Goal: Book appointment/travel/reservation

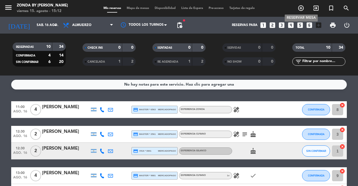
click at [300, 6] on icon "add_circle_outline" at bounding box center [301, 8] width 7 height 7
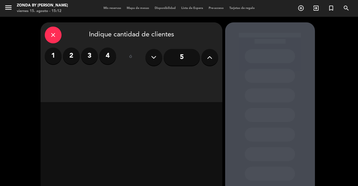
click at [56, 39] on div "close" at bounding box center [53, 35] width 17 height 17
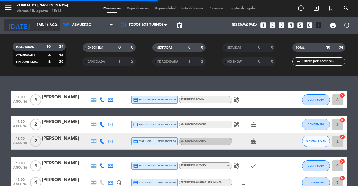
click at [46, 22] on input "sáb. 16 ago." at bounding box center [56, 25] width 44 height 10
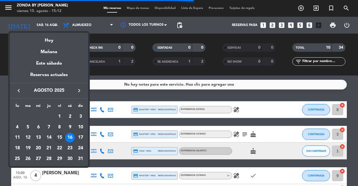
click at [78, 90] on icon "keyboard_arrow_right" at bounding box center [79, 90] width 7 height 7
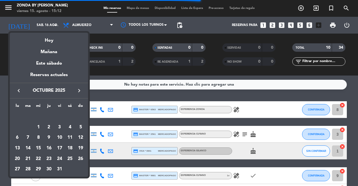
click at [78, 90] on icon "keyboard_arrow_right" at bounding box center [79, 90] width 7 height 7
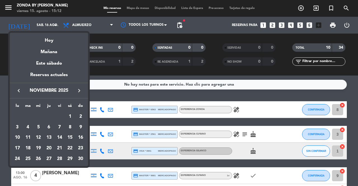
click at [78, 90] on icon "keyboard_arrow_right" at bounding box center [79, 90] width 7 height 7
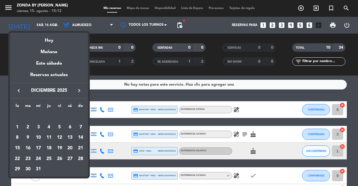
click at [78, 90] on icon "keyboard_arrow_right" at bounding box center [79, 90] width 7 height 7
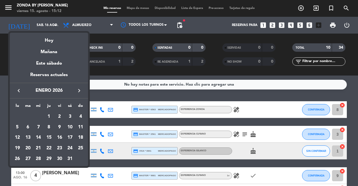
click at [300, 10] on div at bounding box center [179, 93] width 358 height 186
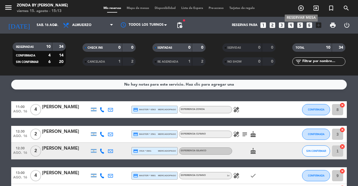
click at [300, 10] on icon "add_circle_outline" at bounding box center [301, 8] width 7 height 7
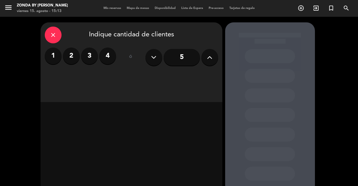
click at [69, 58] on label "2" at bounding box center [71, 56] width 17 height 17
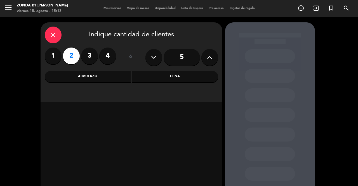
click at [93, 78] on div "Almuerzo" at bounding box center [88, 76] width 86 height 11
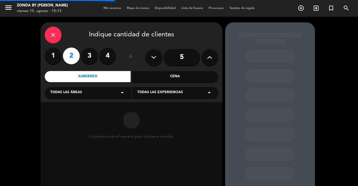
click at [161, 93] on span "Todas las experiencias" at bounding box center [160, 93] width 46 height 6
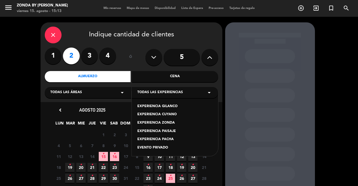
click at [161, 106] on div "EXPERIENCIA GILANCO" at bounding box center [174, 107] width 75 height 6
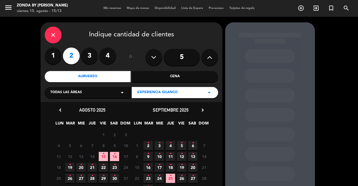
click at [203, 110] on icon "chevron_right" at bounding box center [203, 110] width 6 height 6
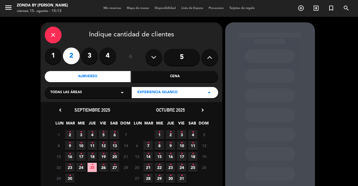
click at [203, 110] on icon "chevron_right" at bounding box center [203, 110] width 6 height 6
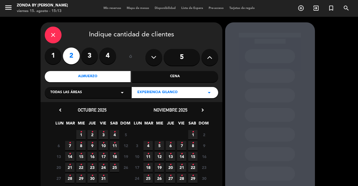
click at [203, 110] on icon "chevron_right" at bounding box center [203, 110] width 6 height 6
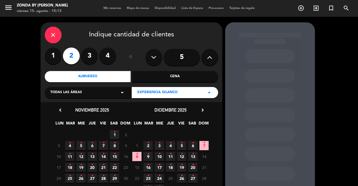
click at [203, 110] on icon "chevron_right" at bounding box center [203, 110] width 6 height 6
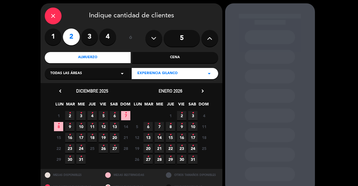
scroll to position [20, 0]
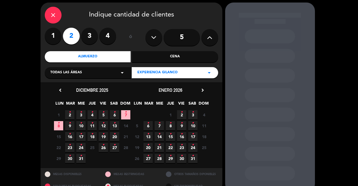
click at [148, 137] on icon "•" at bounding box center [148, 133] width 2 height 9
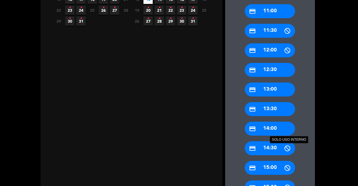
scroll to position [157, 0]
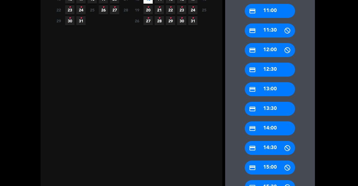
click at [263, 130] on div "credit_card 14:00" at bounding box center [270, 128] width 50 height 14
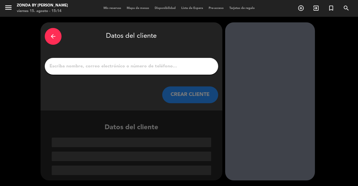
click at [99, 67] on input "1" at bounding box center [131, 66] width 165 height 8
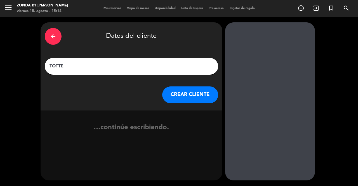
type input "TOTTE"
click at [179, 95] on button "CREAR CLIENTE" at bounding box center [190, 94] width 56 height 17
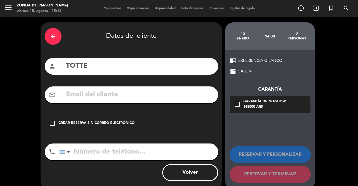
click at [110, 91] on input "text" at bounding box center [139, 94] width 148 height 11
paste input "[EMAIL_ADDRESS][DOMAIN_NAME]"
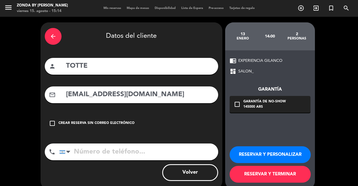
type input "[EMAIL_ADDRESS][DOMAIN_NAME]"
click at [243, 155] on button "RESERVAR Y PERSONALIZAR" at bounding box center [270, 154] width 81 height 17
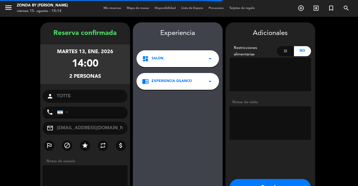
scroll to position [22, 0]
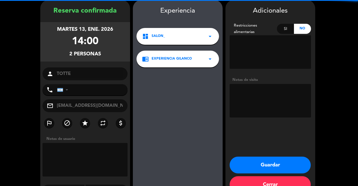
click at [250, 101] on textarea at bounding box center [270, 101] width 81 height 34
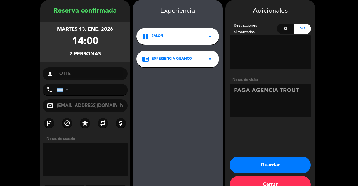
type textarea "PAGA AGENCIA TROUT"
click at [248, 167] on button "Guardar" at bounding box center [270, 165] width 81 height 17
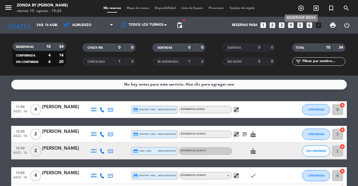
click at [301, 9] on icon "add_circle_outline" at bounding box center [301, 8] width 7 height 7
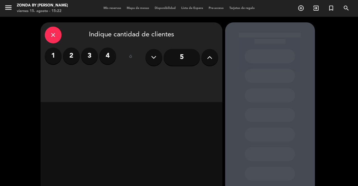
click at [56, 36] on div "close" at bounding box center [53, 35] width 17 height 17
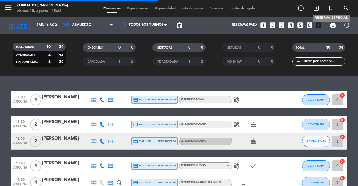
click at [330, 7] on icon "turned_in_not" at bounding box center [331, 8] width 7 height 7
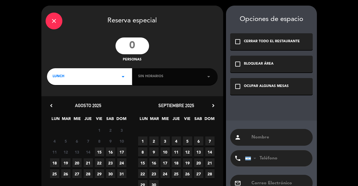
click at [136, 48] on input "number" at bounding box center [132, 45] width 34 height 17
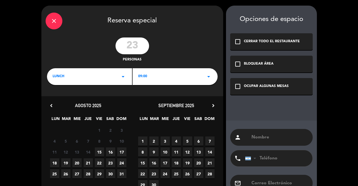
type input "23"
click at [259, 37] on div "check_box_outline_blank CERRAR TODO EL RESTAURANTE" at bounding box center [271, 41] width 82 height 17
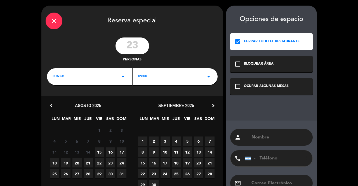
click at [124, 72] on div "LUNCH arrow_drop_down" at bounding box center [89, 76] width 85 height 17
click at [69, 99] on div "Cena" at bounding box center [90, 100] width 74 height 6
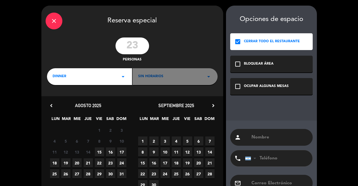
click at [164, 79] on div "Sin horarios arrow_drop_down" at bounding box center [175, 76] width 85 height 17
click at [185, 79] on div "Sin horarios arrow_drop_down" at bounding box center [175, 76] width 85 height 17
click at [206, 75] on icon "arrow_drop_down" at bounding box center [208, 76] width 7 height 7
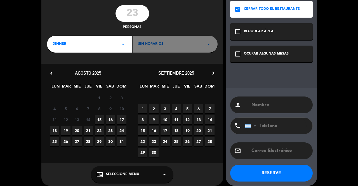
scroll to position [37, 0]
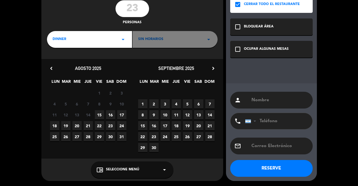
click at [216, 68] on icon "chevron_right" at bounding box center [213, 68] width 6 height 6
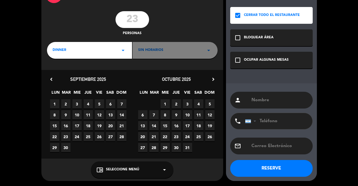
click at [216, 68] on div "close Reserva especial 23 personas dinner arrow_drop_down Sin horarios arrow_dr…" at bounding box center [132, 80] width 182 height 202
click at [213, 77] on icon "chevron_right" at bounding box center [213, 79] width 6 height 6
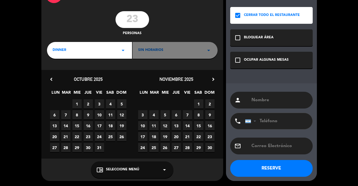
click at [175, 127] on span "13" at bounding box center [176, 125] width 9 height 9
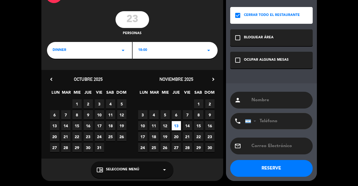
click at [210, 50] on icon "arrow_drop_down" at bounding box center [208, 50] width 7 height 7
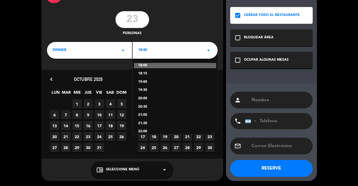
click at [146, 82] on div "19:00" at bounding box center [175, 82] width 74 height 6
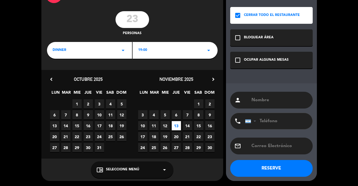
click at [270, 100] on input "text" at bounding box center [280, 100] width 58 height 8
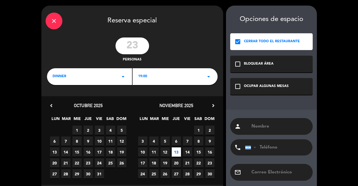
paste input "Group Dinner Enquiry"
click at [280, 127] on input "Group Dinner Enquiry" at bounding box center [280, 126] width 58 height 8
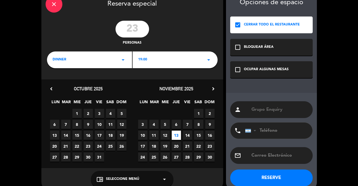
scroll to position [26, 0]
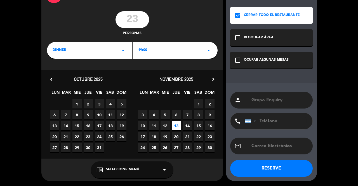
type input "Grupo Enquiry"
click at [271, 146] on input "text" at bounding box center [280, 146] width 58 height 8
paste input "[PERSON_NAME][EMAIL_ADDRESS][DOMAIN_NAME]"
type input "[PERSON_NAME][EMAIL_ADDRESS][DOMAIN_NAME]"
click at [162, 169] on icon "arrow_drop_down" at bounding box center [164, 169] width 7 height 7
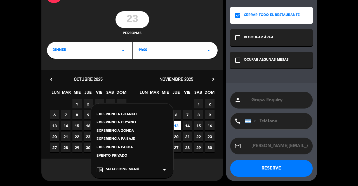
click at [124, 113] on div "EXPERIENCIA GILANCO" at bounding box center [131, 115] width 71 height 6
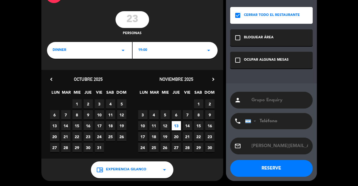
click at [254, 168] on button "RESERVE" at bounding box center [271, 168] width 82 height 17
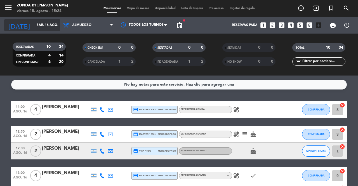
click at [46, 27] on input "sáb. 16 ago." at bounding box center [56, 25] width 44 height 10
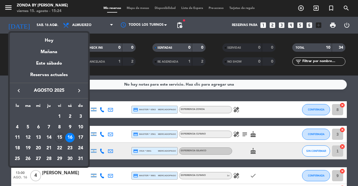
click at [79, 91] on icon "keyboard_arrow_right" at bounding box center [79, 90] width 7 height 7
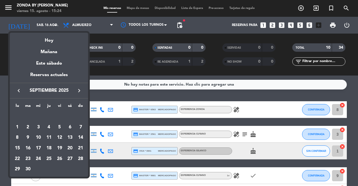
click at [79, 91] on icon "keyboard_arrow_right" at bounding box center [79, 90] width 7 height 7
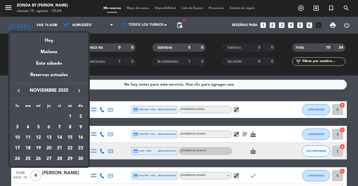
click at [48, 139] on div "13" at bounding box center [49, 138] width 10 height 10
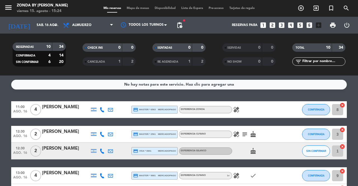
type input "jue. [DATE]"
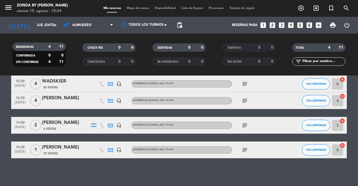
scroll to position [0, 0]
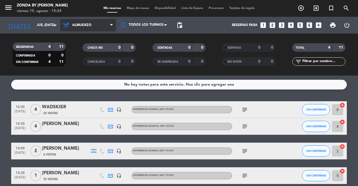
click at [80, 26] on span "Almuerzo" at bounding box center [81, 25] width 19 height 4
click at [76, 64] on div "menu Zonda by [PERSON_NAME] viernes 15. agosto - 15:24 Mis reservas Mapa de mes…" at bounding box center [179, 38] width 358 height 76
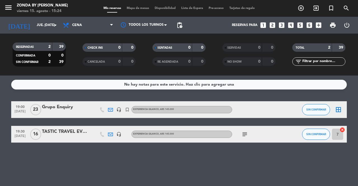
click at [57, 108] on div "Grupo Enquiry" at bounding box center [66, 106] width 48 height 7
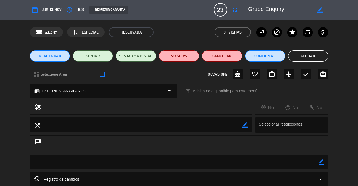
click at [306, 55] on button "Cerrar" at bounding box center [308, 55] width 40 height 11
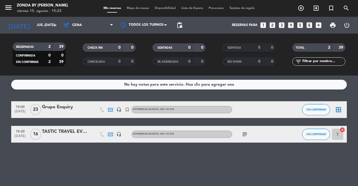
click at [65, 129] on div "TASTIC TRAVEL EVENTO" at bounding box center [66, 131] width 48 height 7
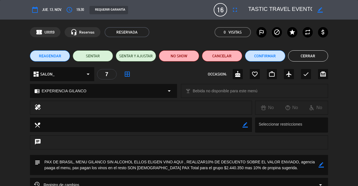
click at [309, 53] on button "Cerrar" at bounding box center [308, 55] width 40 height 11
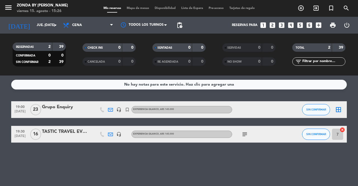
click at [72, 132] on div "TASTIC TRAVEL EVENTO" at bounding box center [66, 131] width 48 height 7
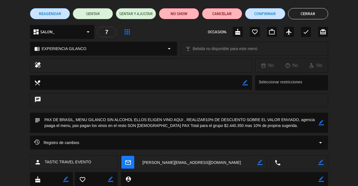
scroll to position [59, 0]
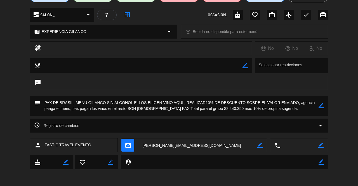
click at [72, 128] on span "Registro de cambios" at bounding box center [56, 125] width 45 height 7
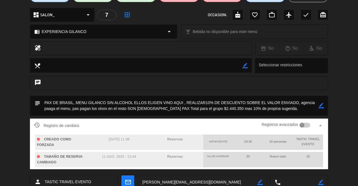
click at [55, 142] on div "CREADO COMO FORZADA" at bounding box center [63, 142] width 56 height 15
click at [51, 159] on span "TAMAÑO DE RESERVA CAMBIADO" at bounding box center [60, 160] width 46 height 10
click at [68, 178] on div "person TASTIC TRAVEL EVENTO" at bounding box center [74, 182] width 88 height 14
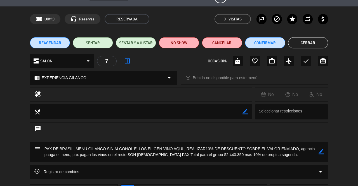
scroll to position [11, 0]
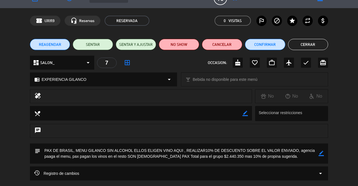
click at [307, 46] on button "Cerrar" at bounding box center [308, 44] width 40 height 11
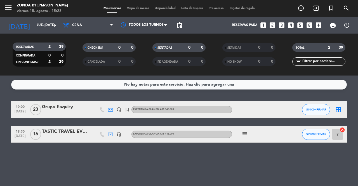
click at [336, 111] on icon "border_all" at bounding box center [338, 109] width 7 height 7
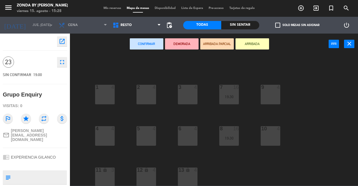
click at [186, 97] on div "3 4" at bounding box center [188, 95] width 20 height 20
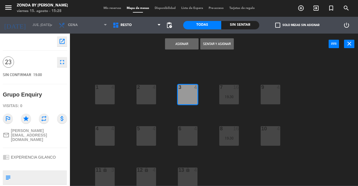
click at [148, 99] on div "2 4" at bounding box center [146, 95] width 20 height 20
click at [105, 100] on div "1 4" at bounding box center [105, 95] width 20 height 20
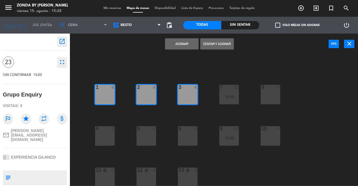
click at [102, 136] on div "4 4" at bounding box center [105, 136] width 20 height 20
click at [177, 47] on button "Asignar" at bounding box center [182, 43] width 34 height 11
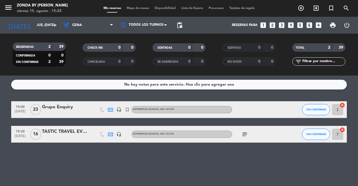
click at [65, 132] on div "TASTIC TRAVEL EVENTO" at bounding box center [66, 131] width 48 height 7
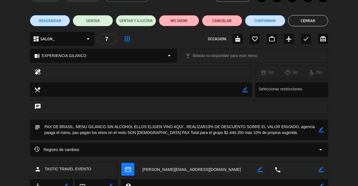
scroll to position [35, 0]
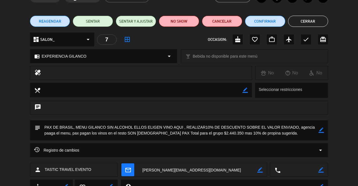
click at [305, 24] on button "Cerrar" at bounding box center [308, 21] width 40 height 11
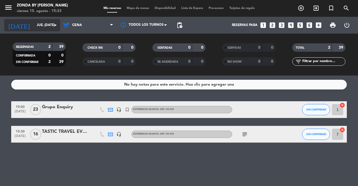
click at [45, 25] on input "jue. [DATE]" at bounding box center [56, 25] width 44 height 10
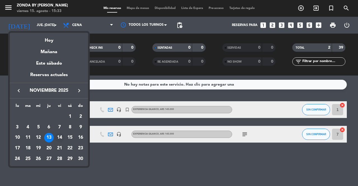
click at [59, 138] on div "14" at bounding box center [60, 138] width 10 height 10
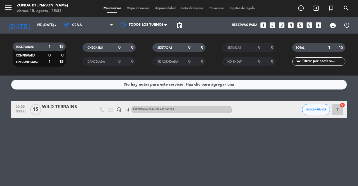
click at [59, 108] on div "WILD TERRAINS" at bounding box center [66, 106] width 48 height 7
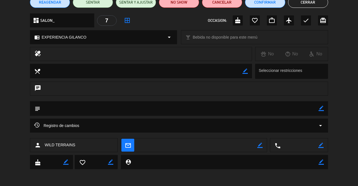
scroll to position [0, 0]
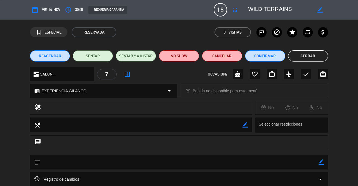
click at [313, 51] on button "Cerrar" at bounding box center [308, 55] width 40 height 11
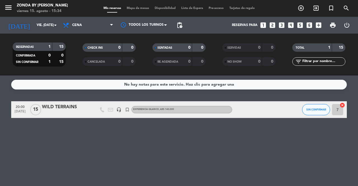
click at [60, 106] on div "WILD TERRAINS" at bounding box center [66, 106] width 48 height 7
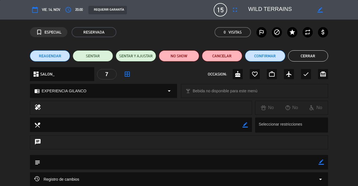
click at [315, 56] on button "Cerrar" at bounding box center [308, 55] width 40 height 11
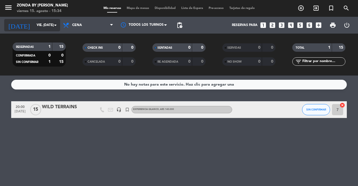
click at [34, 22] on input "vie. [DATE]" at bounding box center [56, 25] width 44 height 10
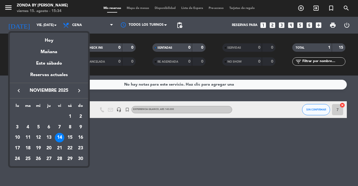
click at [138, 139] on div at bounding box center [179, 93] width 358 height 186
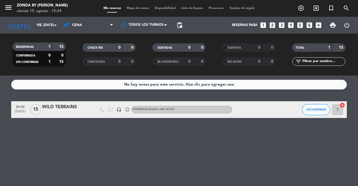
click at [64, 105] on div "WILD TERRAINS" at bounding box center [66, 106] width 48 height 7
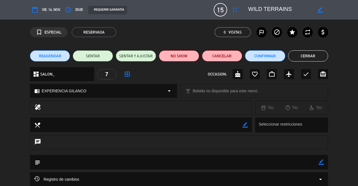
click at [311, 56] on button "Cerrar" at bounding box center [308, 55] width 40 height 11
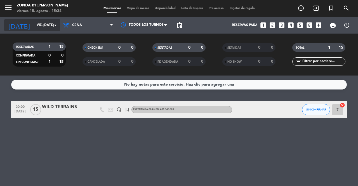
click at [43, 25] on input "vie. [DATE]" at bounding box center [56, 25] width 44 height 10
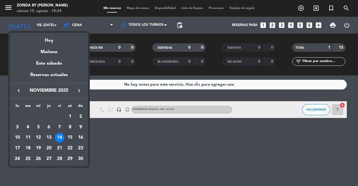
click at [67, 140] on div "15" at bounding box center [70, 138] width 10 height 10
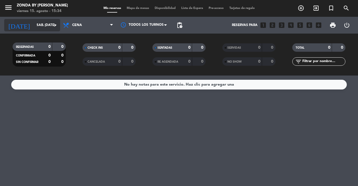
click at [45, 28] on input "sáb. [DATE]" at bounding box center [56, 25] width 44 height 10
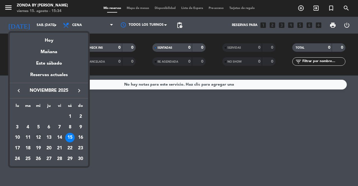
click at [37, 138] on div "12" at bounding box center [39, 138] width 10 height 10
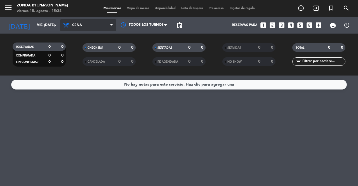
click at [86, 22] on span "Cena" at bounding box center [88, 25] width 56 height 12
click at [78, 50] on div "menu Zonda by [PERSON_NAME] viernes 15. agosto - 15:34 Mis reservas Mapa de mes…" at bounding box center [179, 38] width 358 height 76
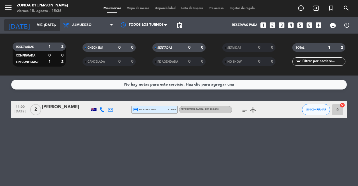
click at [42, 23] on input "mié. [DATE]" at bounding box center [56, 25] width 44 height 10
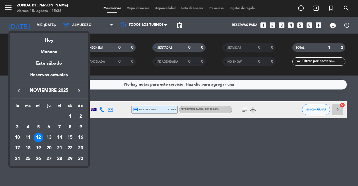
click at [51, 136] on div "13" at bounding box center [49, 138] width 10 height 10
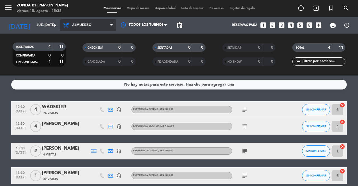
click at [93, 22] on span "Almuerzo" at bounding box center [88, 25] width 56 height 12
click at [83, 60] on div "menu Zonda by [PERSON_NAME] viernes 15. agosto - 15:36 Mis reservas Mapa de mes…" at bounding box center [179, 38] width 358 height 76
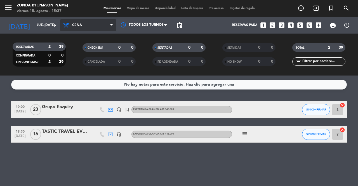
click at [83, 28] on span "Cena" at bounding box center [88, 25] width 56 height 12
click at [83, 47] on div "menu Zonda by [PERSON_NAME] viernes 15. agosto - 15:37 Mis reservas Mapa de mes…" at bounding box center [179, 38] width 358 height 76
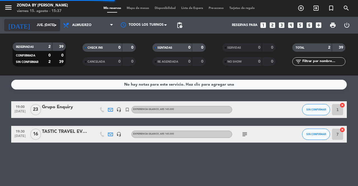
click at [42, 26] on input "jue. [DATE]" at bounding box center [56, 25] width 44 height 10
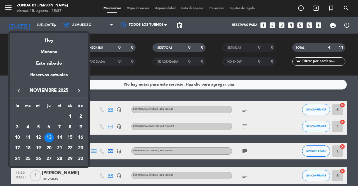
click at [19, 93] on icon "keyboard_arrow_left" at bounding box center [18, 90] width 7 height 7
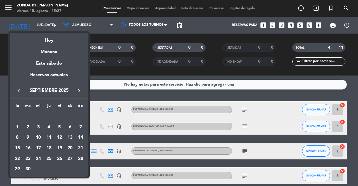
click at [19, 93] on icon "keyboard_arrow_left" at bounding box center [18, 90] width 7 height 7
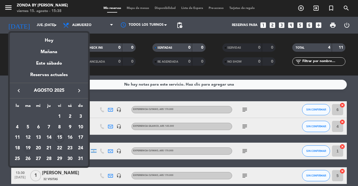
click at [30, 146] on div "19" at bounding box center [28, 148] width 10 height 10
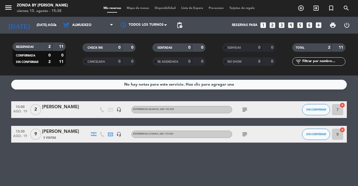
click at [60, 107] on div "[PERSON_NAME]" at bounding box center [66, 106] width 48 height 7
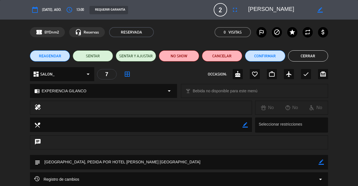
click at [317, 55] on button "Cerrar" at bounding box center [308, 55] width 40 height 11
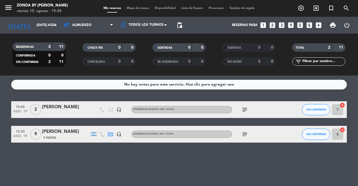
click at [60, 129] on div "[PERSON_NAME]" at bounding box center [66, 131] width 48 height 7
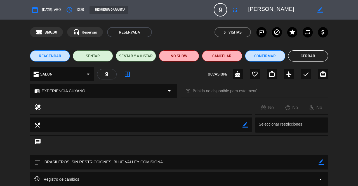
click at [310, 58] on button "Cerrar" at bounding box center [308, 55] width 40 height 11
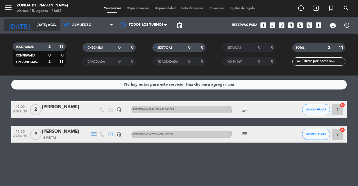
click at [44, 25] on input "[DATE] ago." at bounding box center [56, 25] width 44 height 10
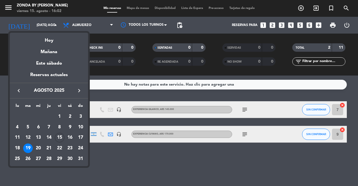
click at [80, 89] on icon "keyboard_arrow_right" at bounding box center [79, 90] width 7 height 7
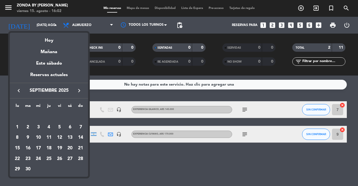
click at [80, 89] on icon "keyboard_arrow_right" at bounding box center [79, 90] width 7 height 7
click at [50, 138] on div "13" at bounding box center [49, 138] width 10 height 10
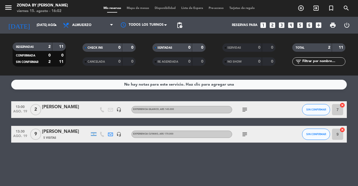
type input "jue. [DATE]"
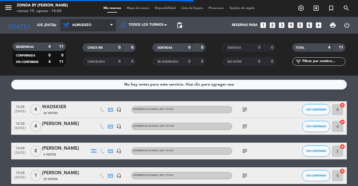
click at [88, 30] on span "Almuerzo" at bounding box center [88, 25] width 56 height 12
click at [82, 63] on div "menu Zonda by [PERSON_NAME] viernes 15. agosto - 16:02 Mis reservas Mapa de mes…" at bounding box center [179, 38] width 358 height 76
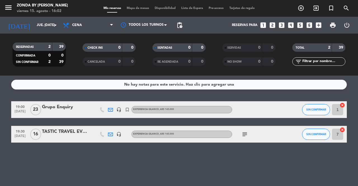
click at [55, 107] on div "Grupo Enquiry" at bounding box center [66, 106] width 48 height 7
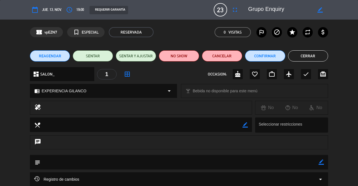
scroll to position [54, 0]
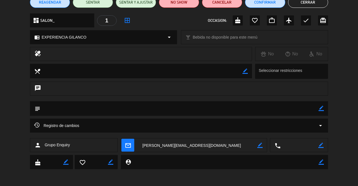
click at [257, 145] on textarea at bounding box center [197, 145] width 119 height 14
click at [169, 146] on textarea at bounding box center [197, 145] width 119 height 14
click at [259, 146] on icon "border_color" at bounding box center [259, 145] width 5 height 5
click at [182, 145] on textarea at bounding box center [197, 145] width 119 height 14
type textarea "c"
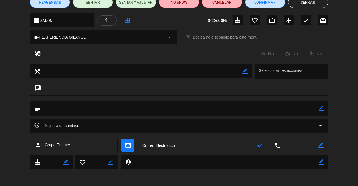
click at [262, 147] on icon at bounding box center [259, 145] width 5 height 5
click at [260, 145] on icon at bounding box center [259, 145] width 5 height 5
click at [342, 114] on div "subject border_color" at bounding box center [179, 109] width 358 height 17
click at [260, 145] on icon at bounding box center [259, 145] width 5 height 5
click at [243, 128] on div "Registro de cambios arrow_drop_down" at bounding box center [179, 125] width 290 height 7
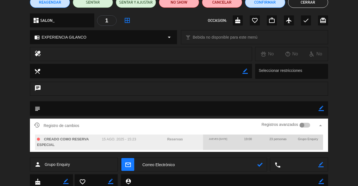
click at [302, 4] on button "Cerrar" at bounding box center [308, 2] width 40 height 11
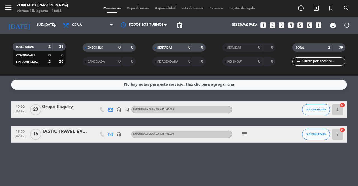
click at [63, 106] on div "Grupo Enquiry" at bounding box center [66, 106] width 48 height 7
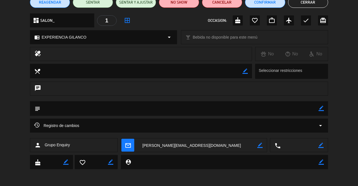
click at [258, 147] on icon "border_color" at bounding box center [259, 145] width 5 height 5
type textarea "c"
click at [260, 146] on icon at bounding box center [259, 145] width 5 height 5
click at [192, 147] on textarea at bounding box center [197, 145] width 119 height 14
type textarea "a"
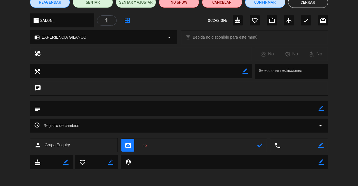
type textarea "n"
type textarea "[PERSON_NAME][EMAIL_ADDRESS][PERSON_NAME][PERSON_NAME][DOMAIN_NAME]"
click at [260, 146] on icon at bounding box center [259, 145] width 5 height 5
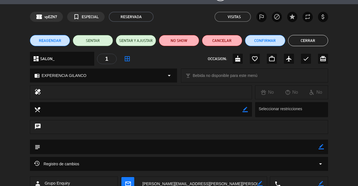
scroll to position [14, 0]
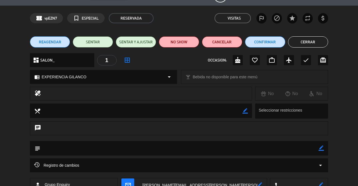
click at [315, 47] on button "Cerrar" at bounding box center [308, 41] width 40 height 11
